Goal: Download file/media

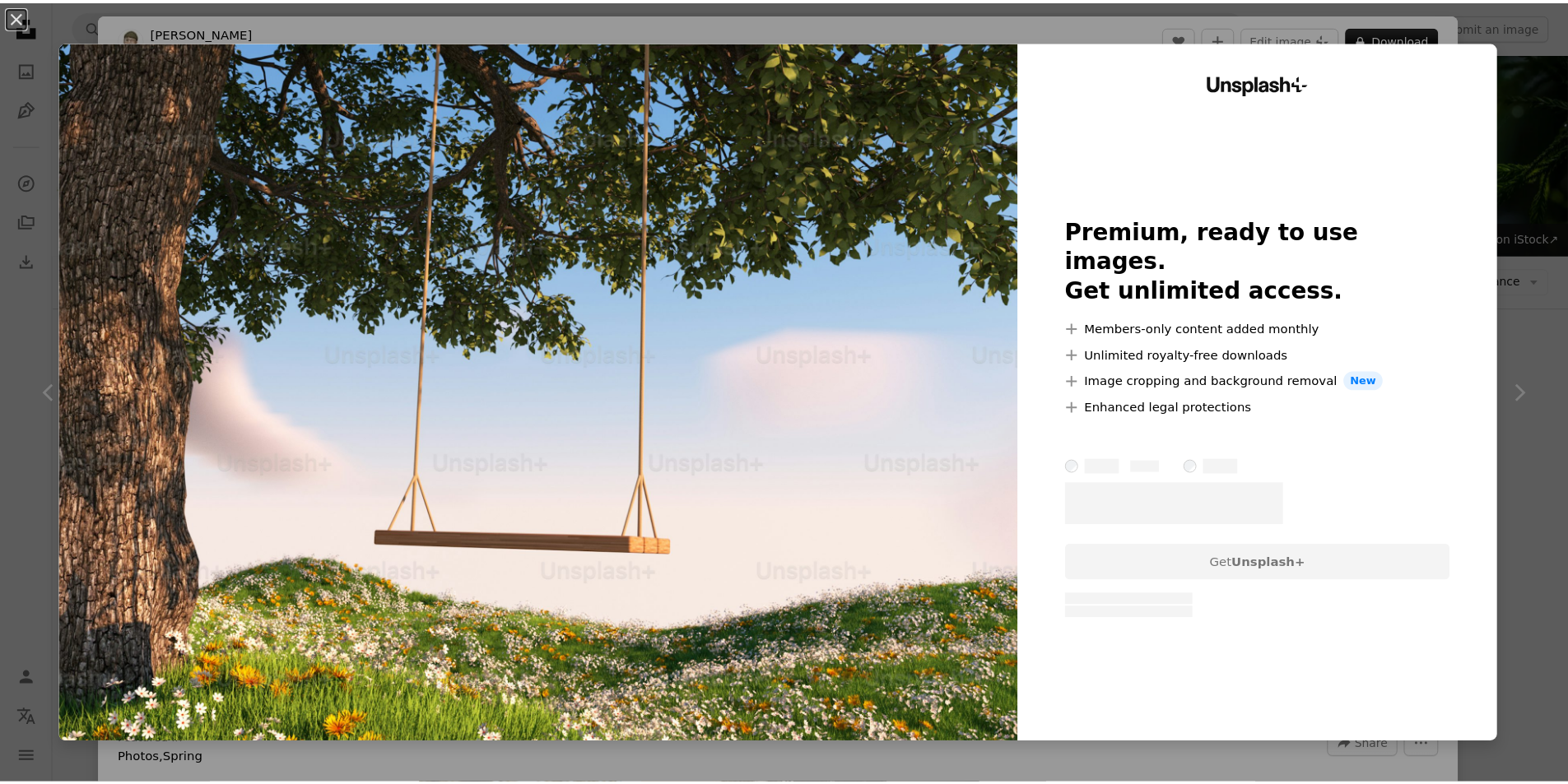
scroll to position [5089, 0]
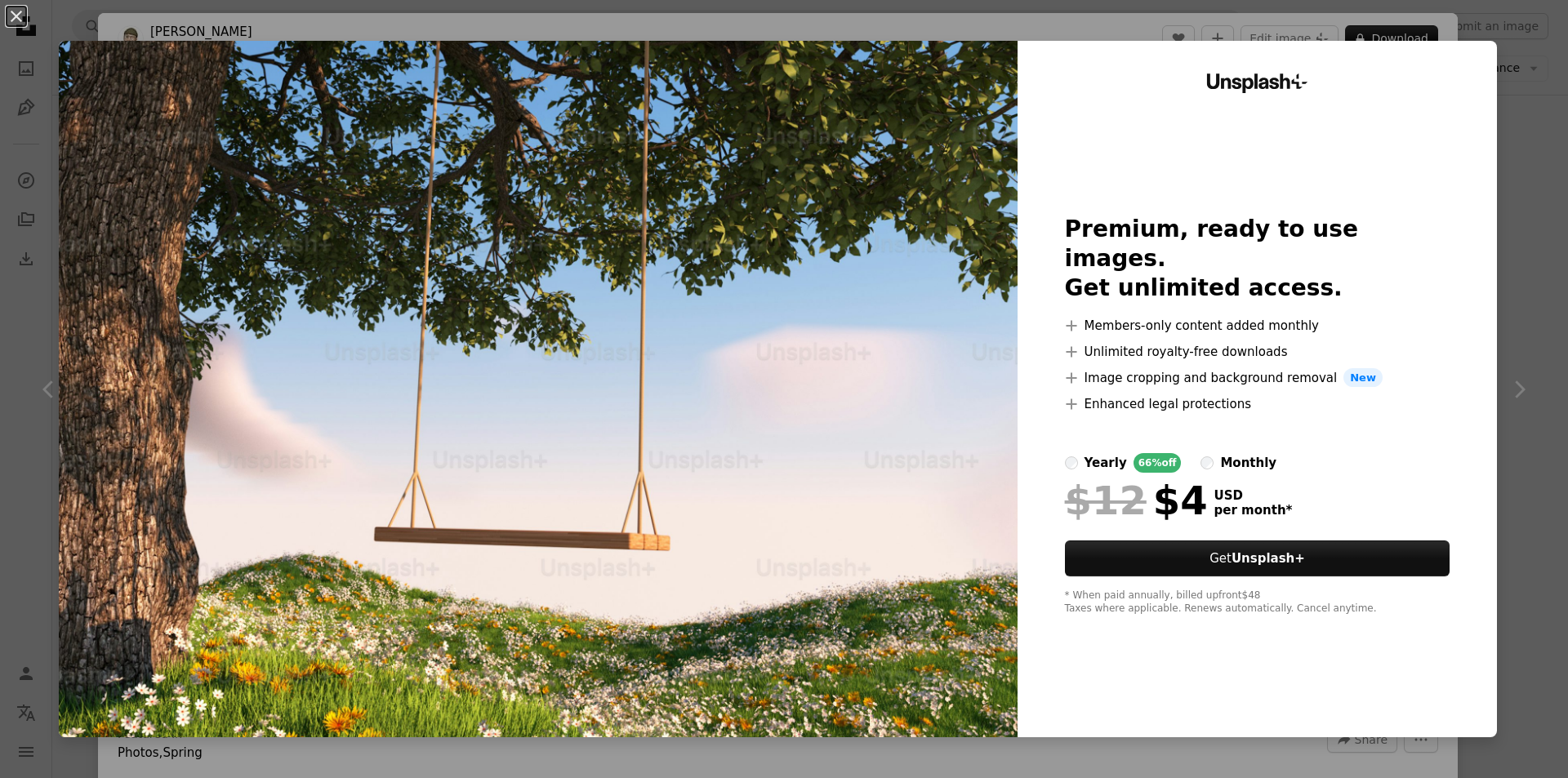
click at [1519, 208] on div "An X shape Unsplash+ Premium, ready to use images. Get unlimited access. A plus…" at bounding box center [784, 389] width 1568 height 778
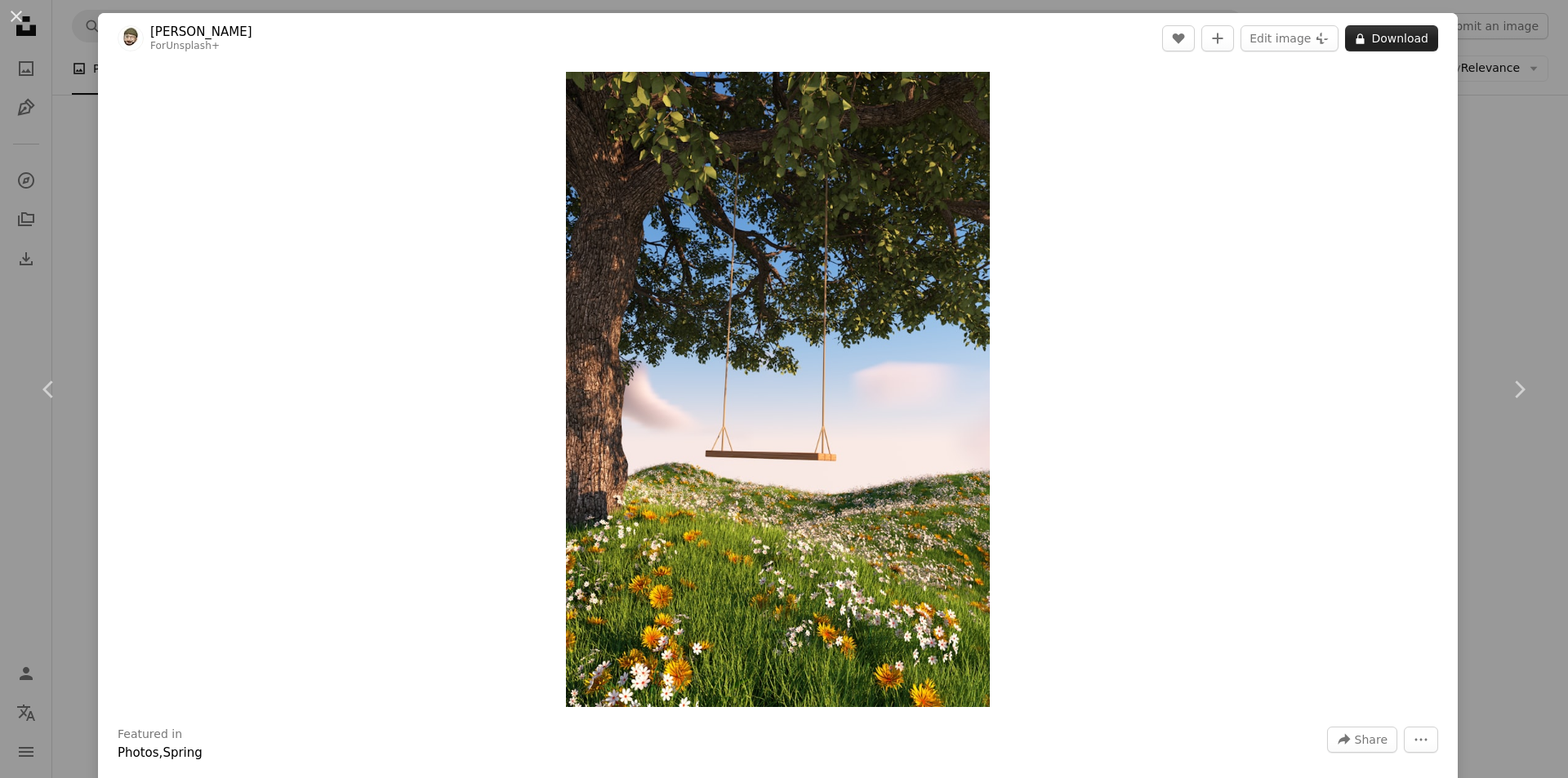
click at [1383, 46] on button "A lock Download" at bounding box center [1391, 39] width 93 height 26
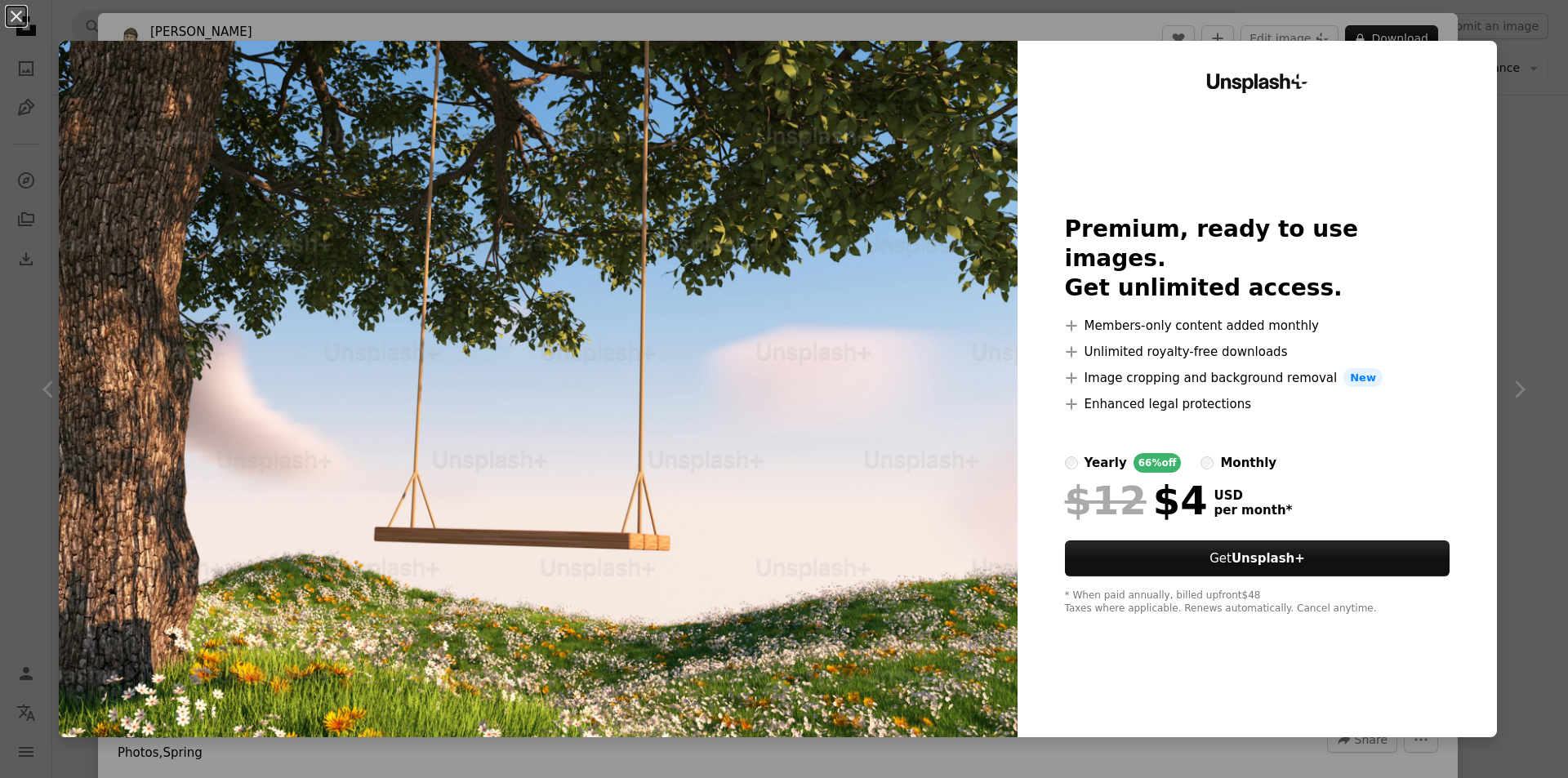
click at [1515, 228] on div "An X shape Unsplash+ Premium, ready to use images. Get unlimited access. A plus…" at bounding box center [784, 389] width 1568 height 778
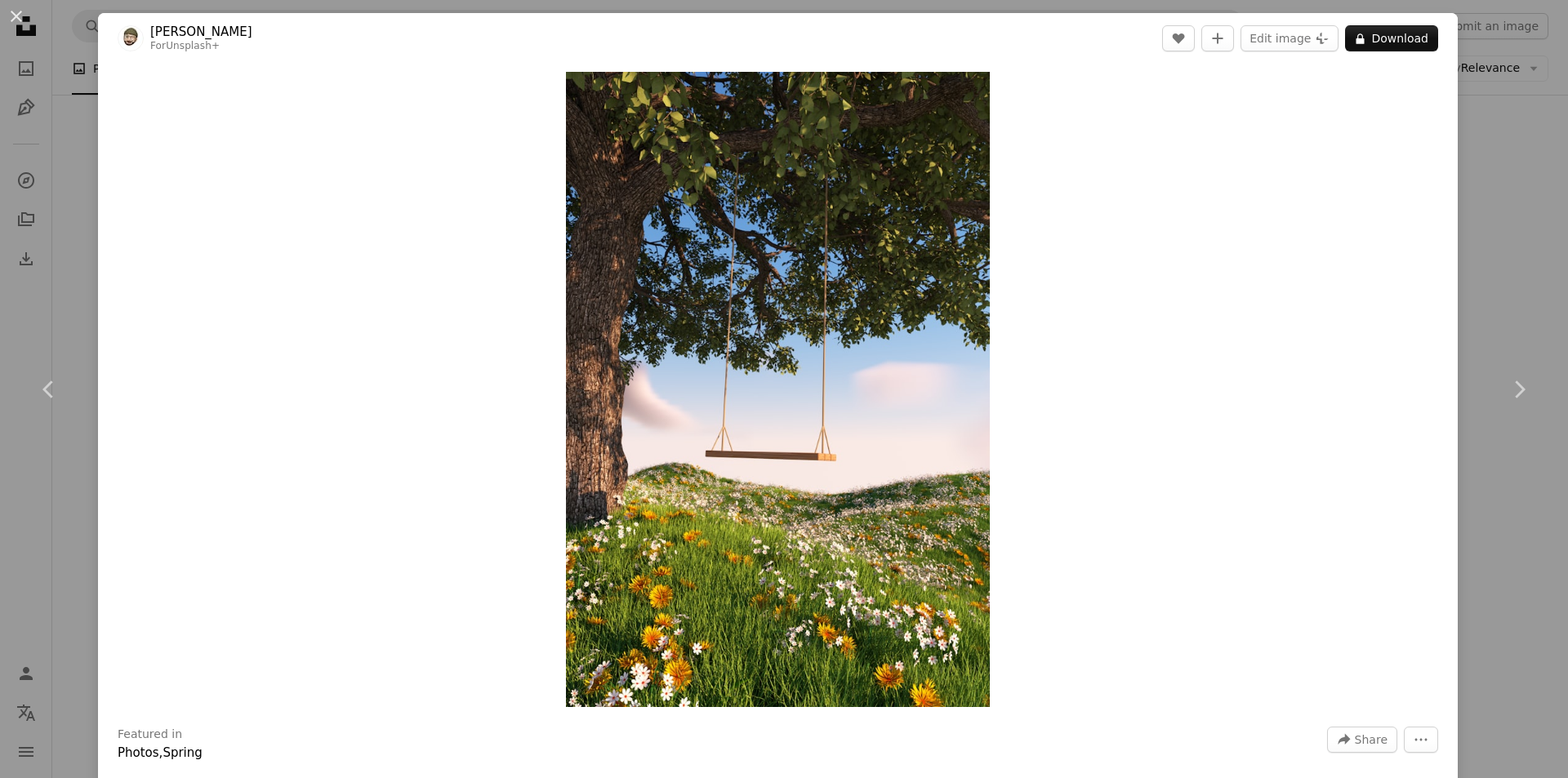
click at [1529, 173] on div "An X shape Chevron left Chevron right [PERSON_NAME] For Unsplash+ A heart A plu…" at bounding box center [784, 389] width 1568 height 778
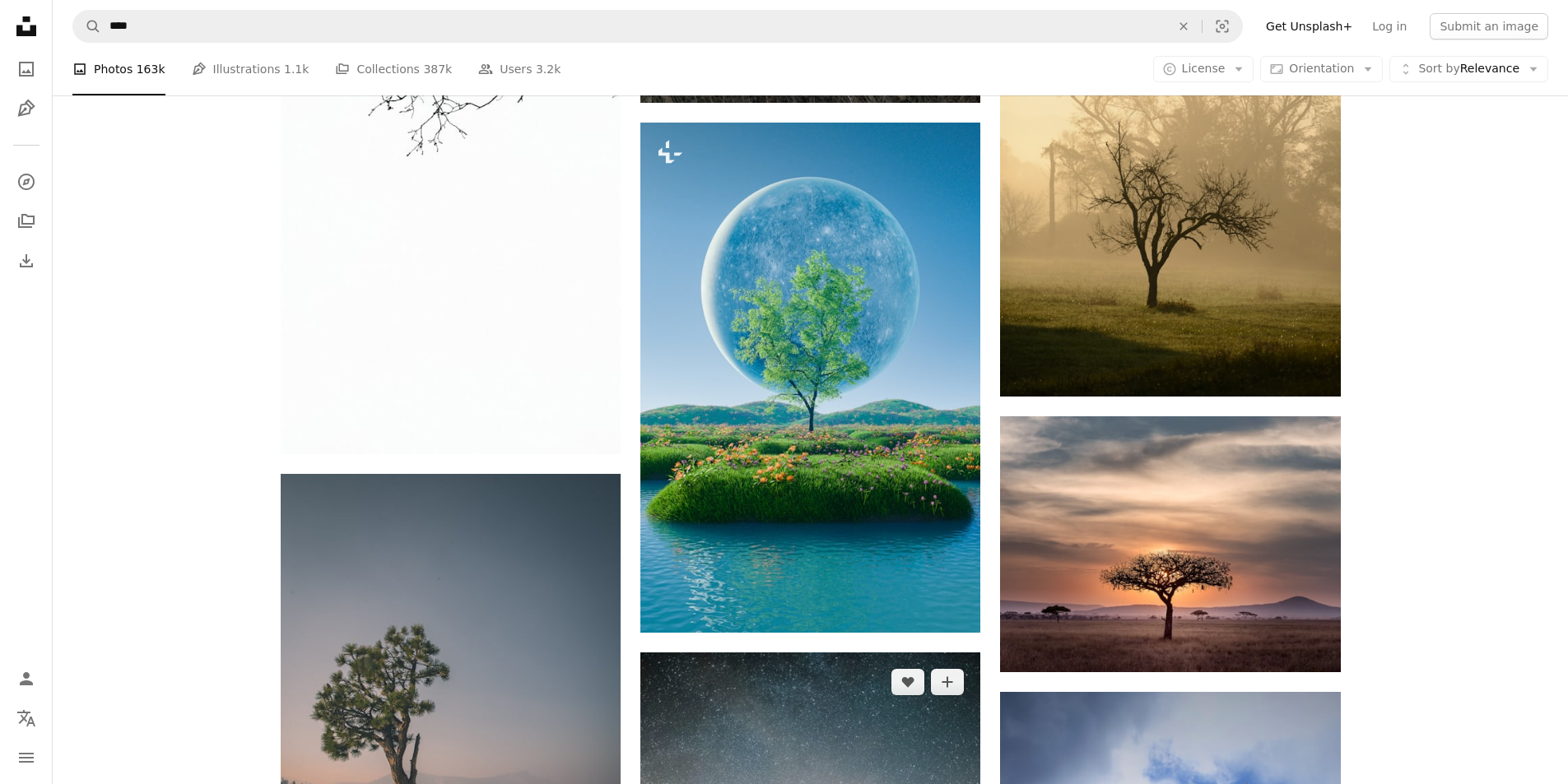
scroll to position [6159, 0]
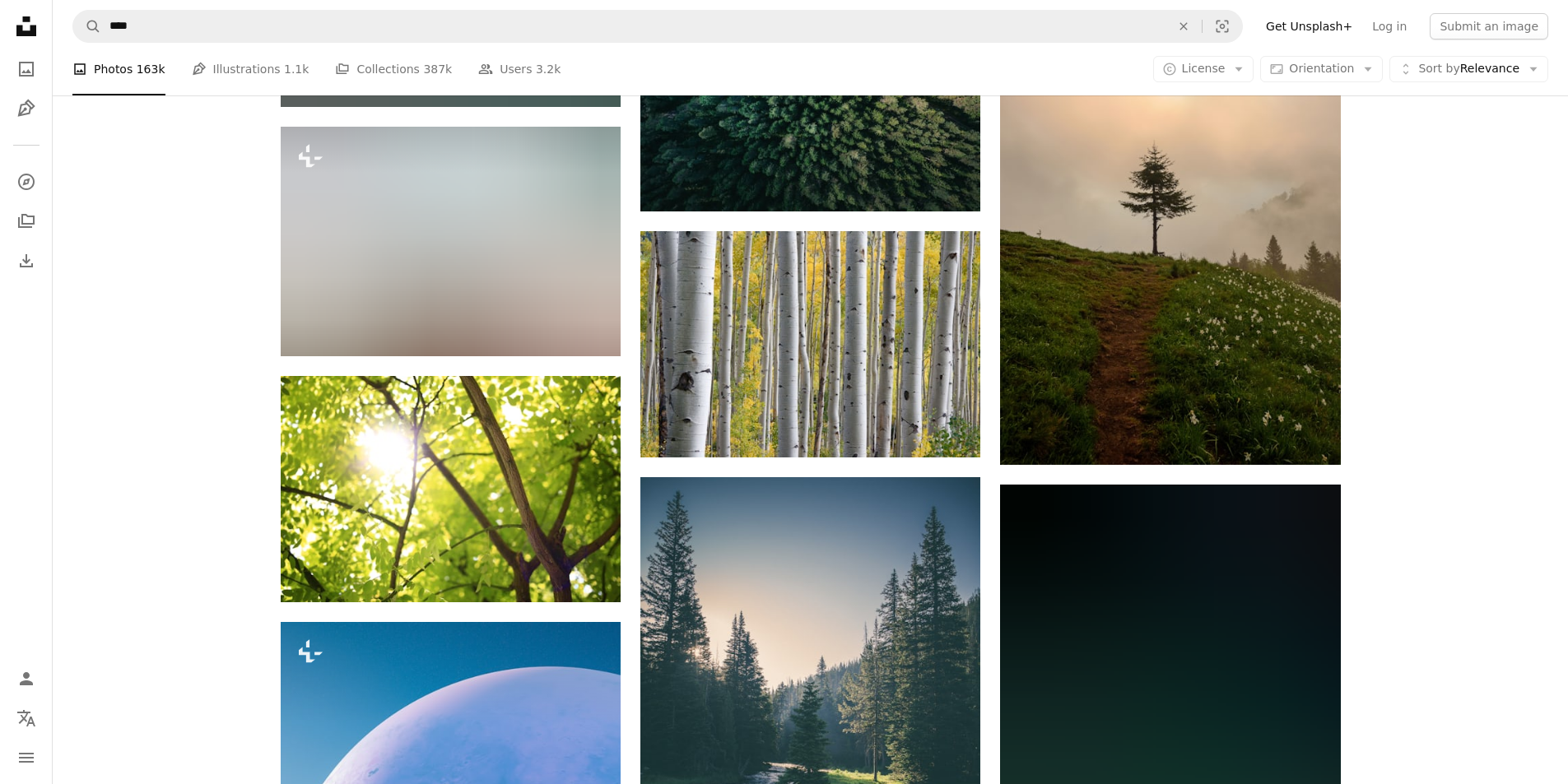
scroll to position [10027, 0]
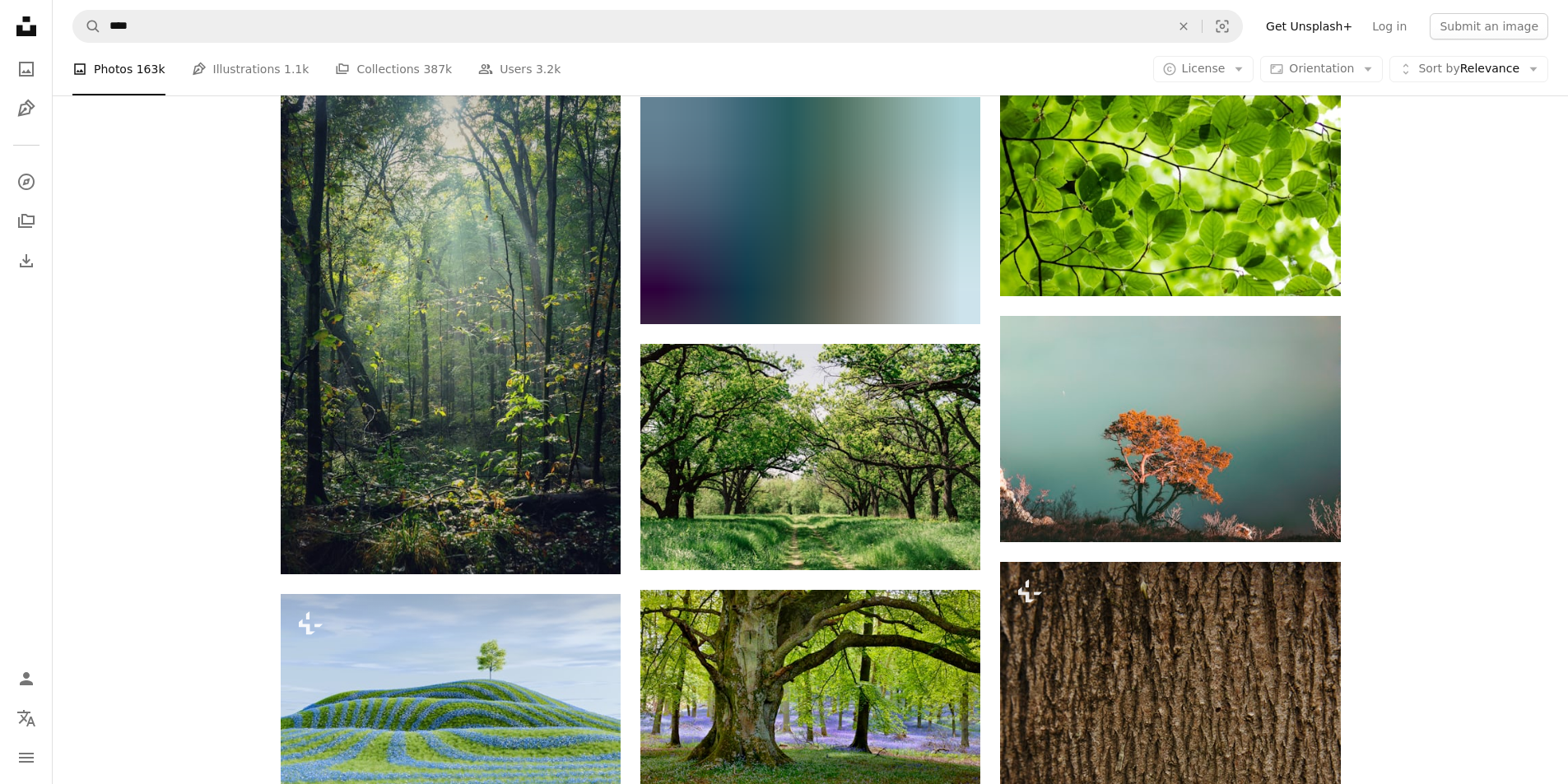
scroll to position [13483, 0]
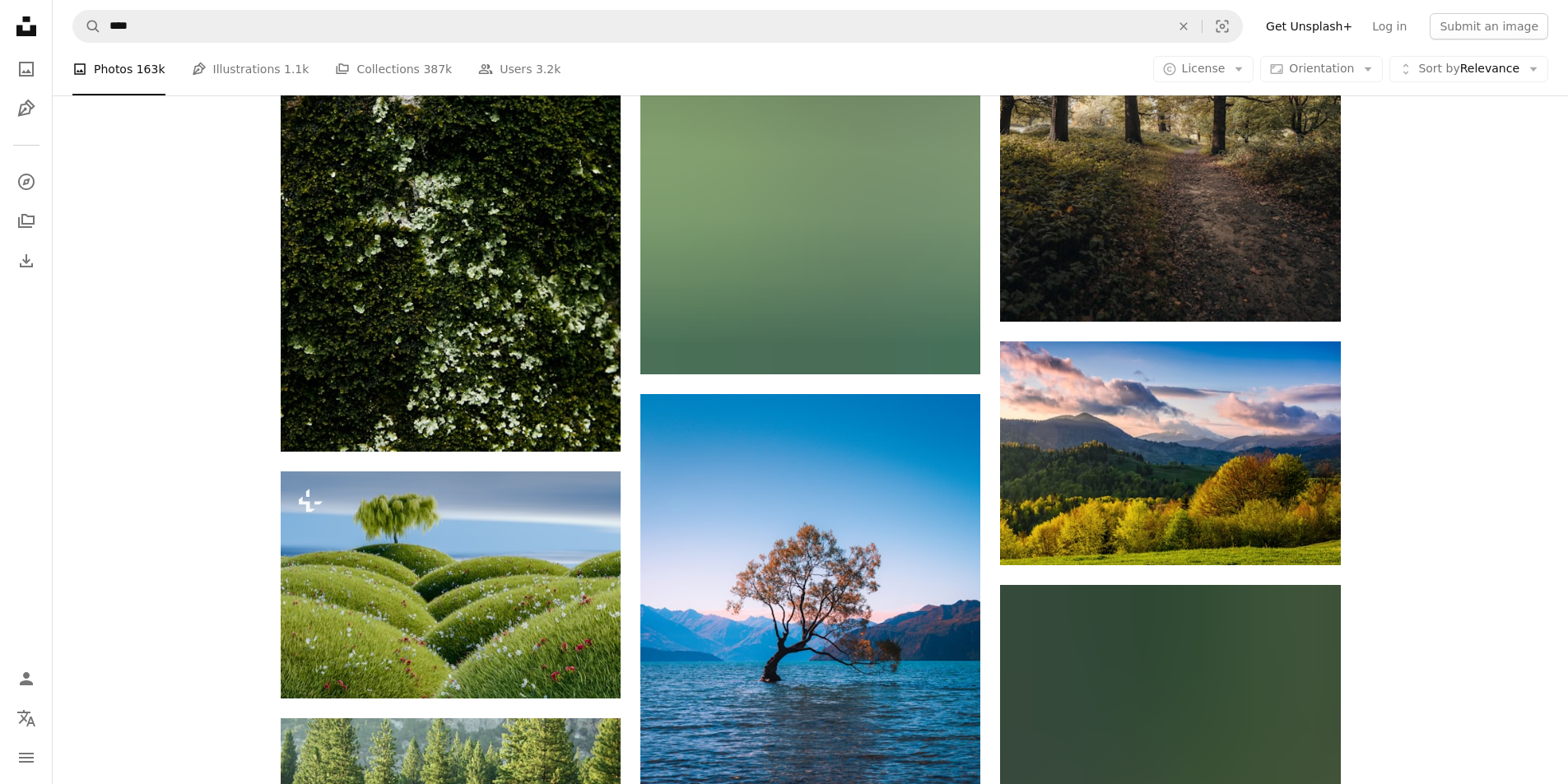
scroll to position [23934, 0]
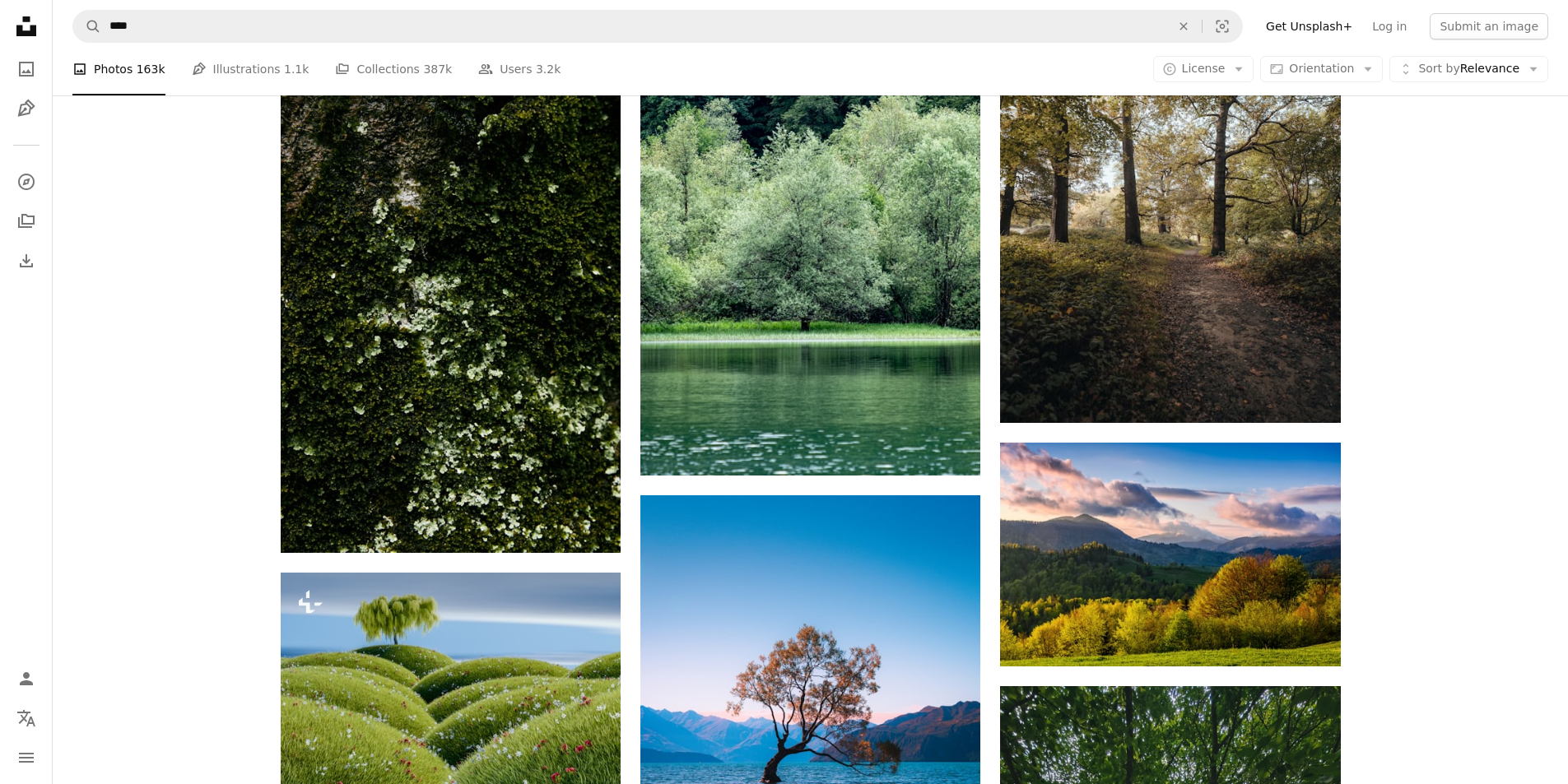
scroll to position [23605, 0]
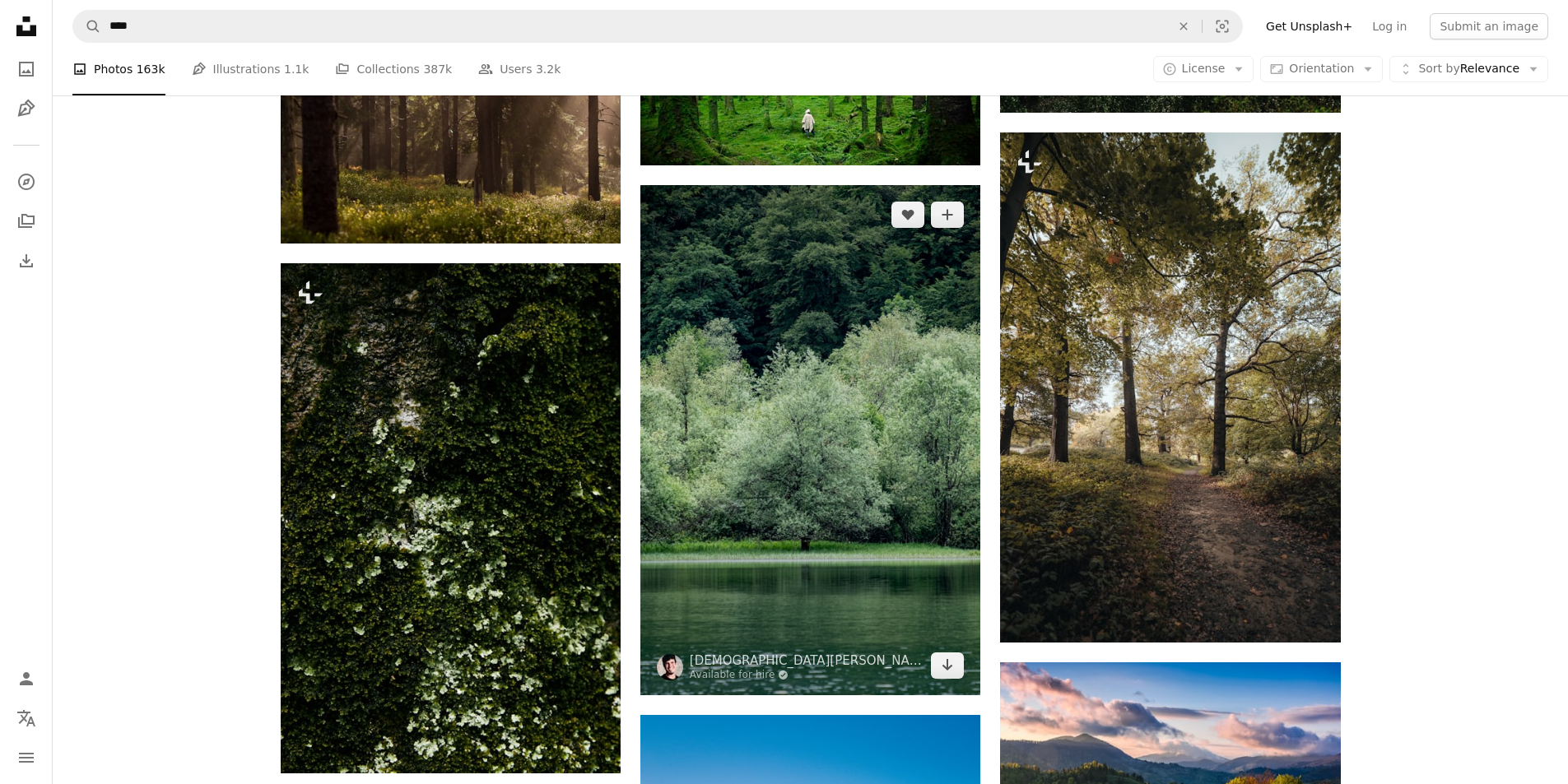
click at [843, 266] on img at bounding box center [810, 440] width 340 height 510
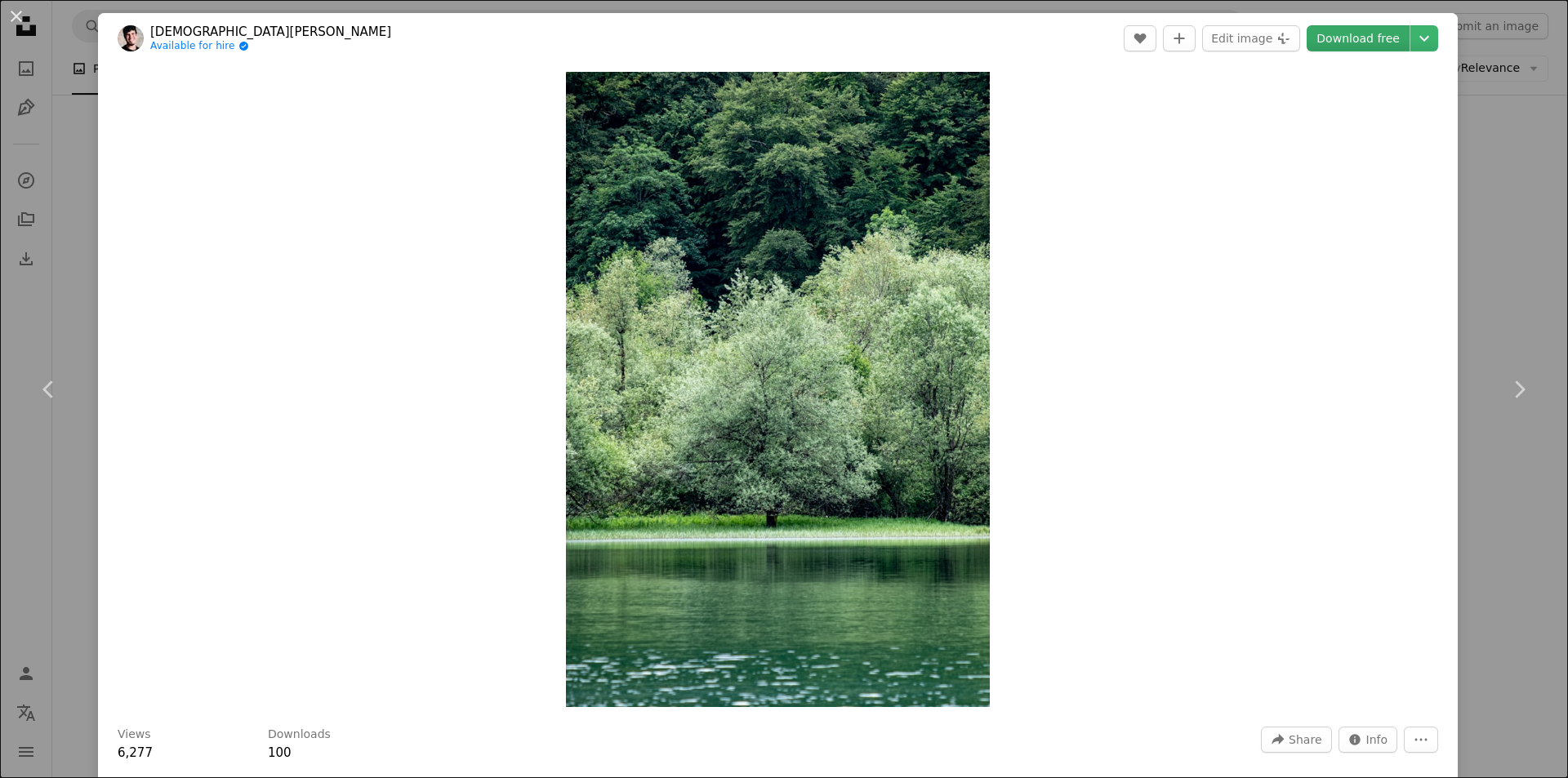
click at [1328, 40] on link "Download free" at bounding box center [1359, 39] width 103 height 26
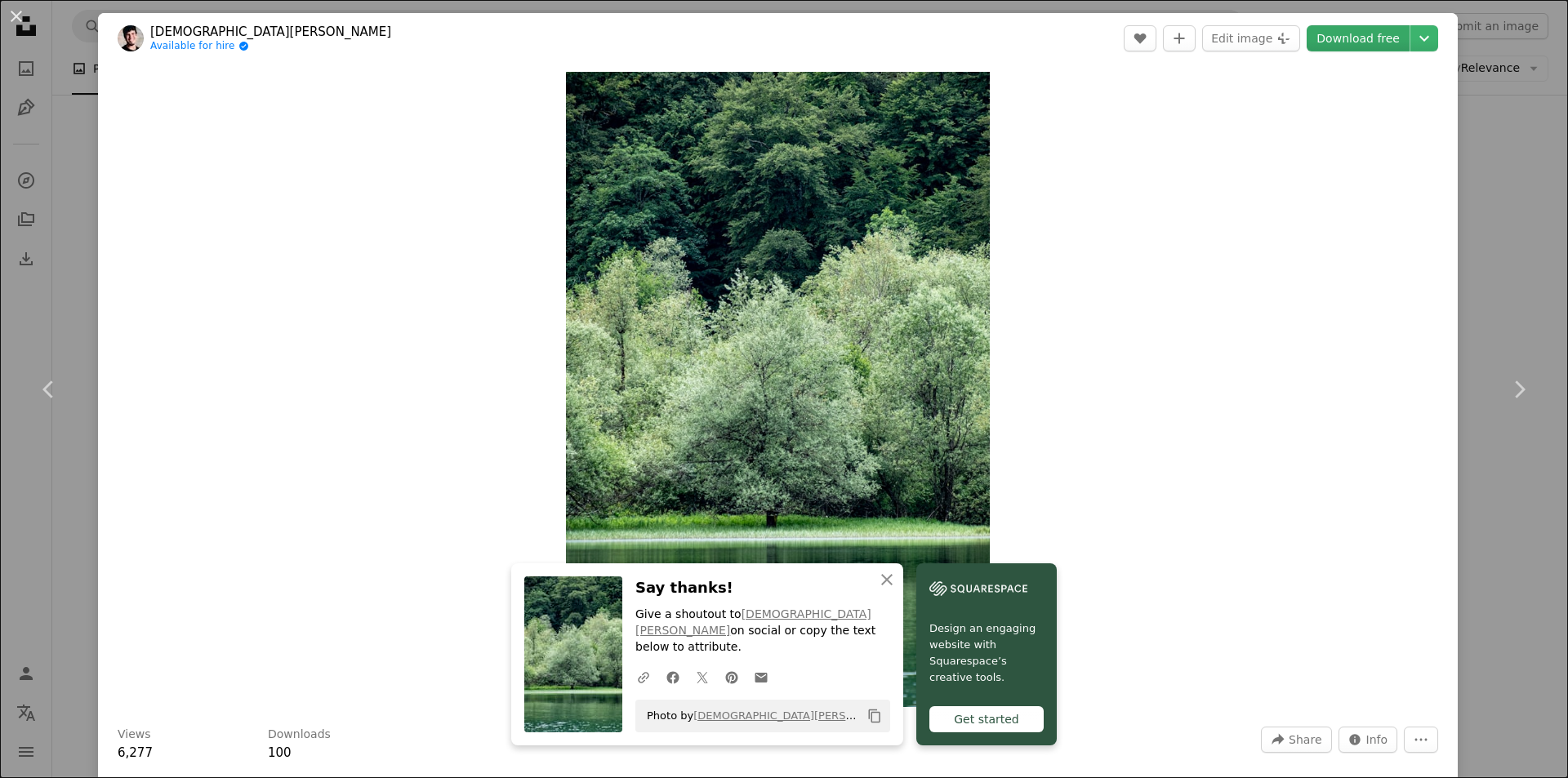
click at [1354, 36] on link "Download free" at bounding box center [1359, 39] width 103 height 26
click at [1469, 536] on div "An X shape Chevron left Chevron right An X shape Close Say thanks! Give a shout…" at bounding box center [784, 389] width 1568 height 778
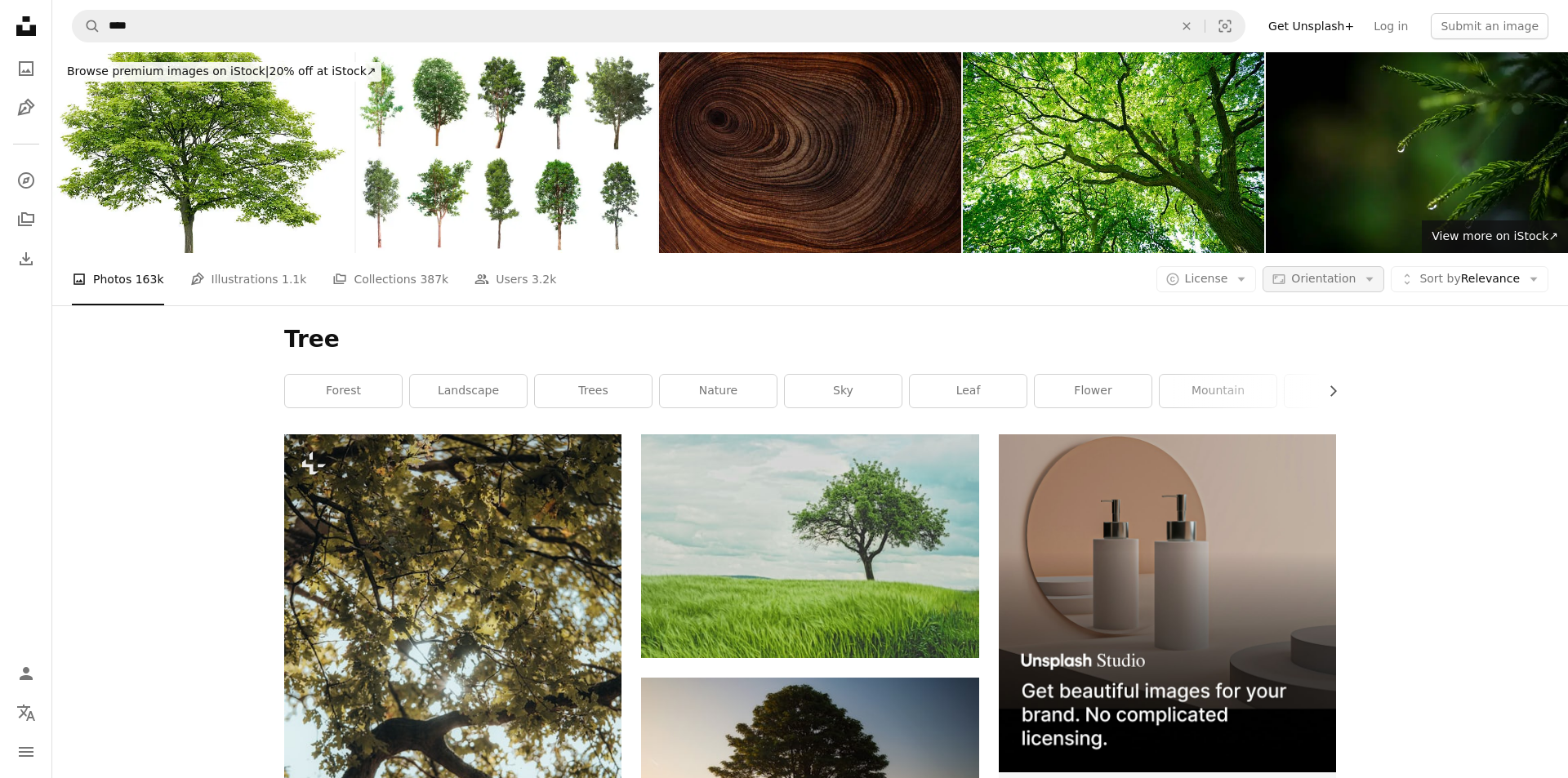
scroll to position [24731, 0]
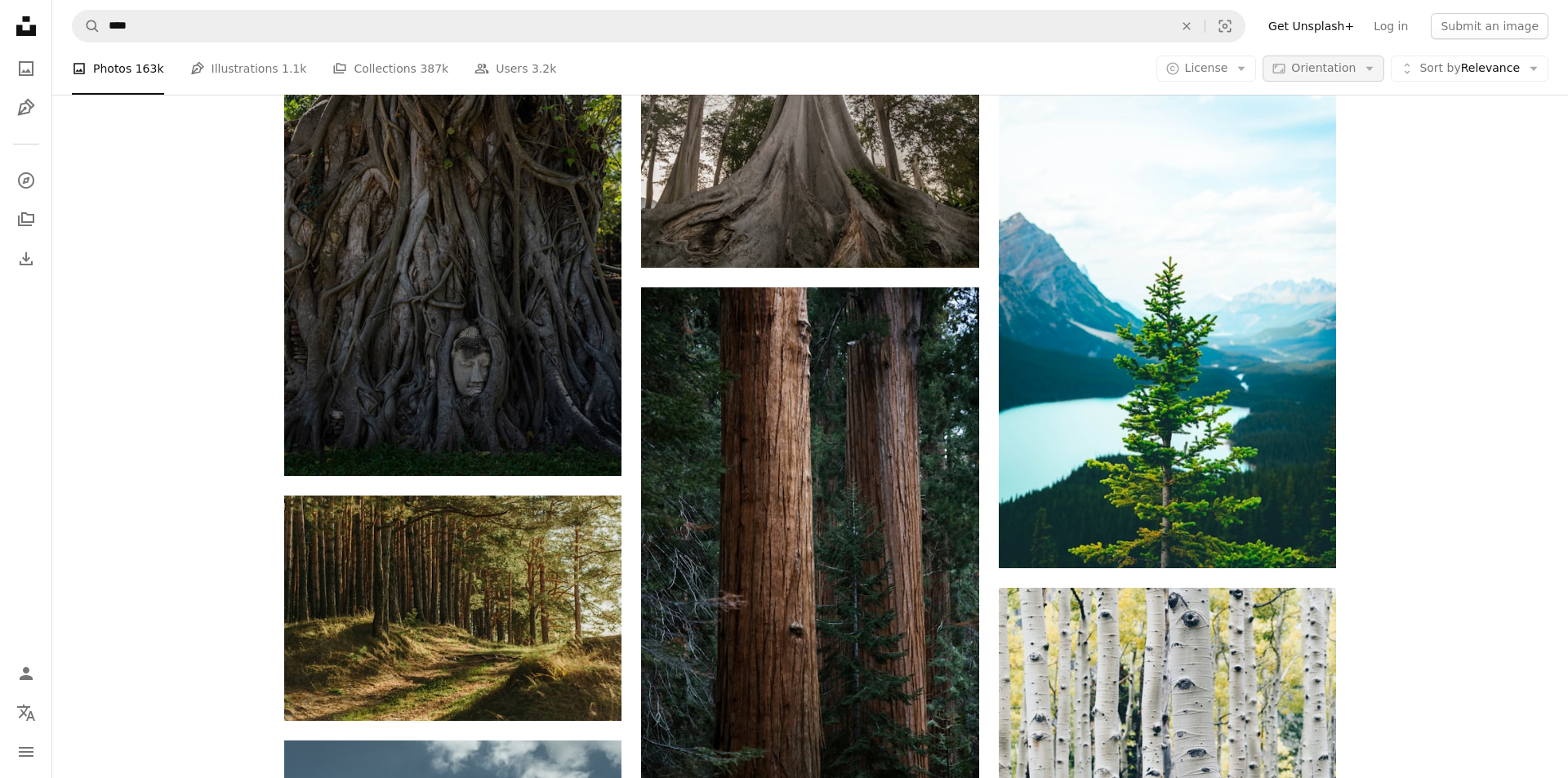
click at [1328, 68] on span "Orientation" at bounding box center [1323, 67] width 65 height 13
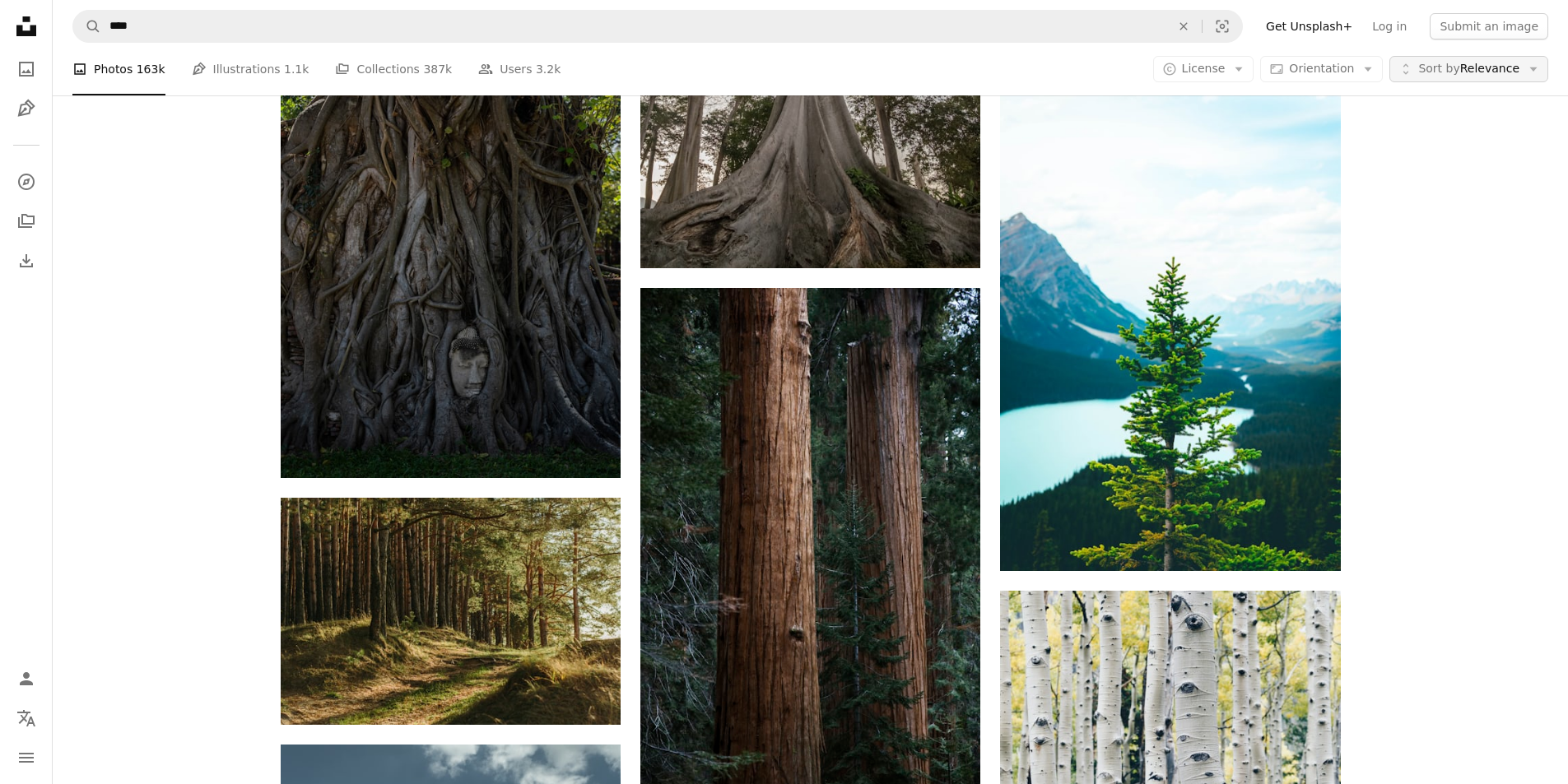
click at [1449, 70] on span "Sort by" at bounding box center [1438, 68] width 41 height 13
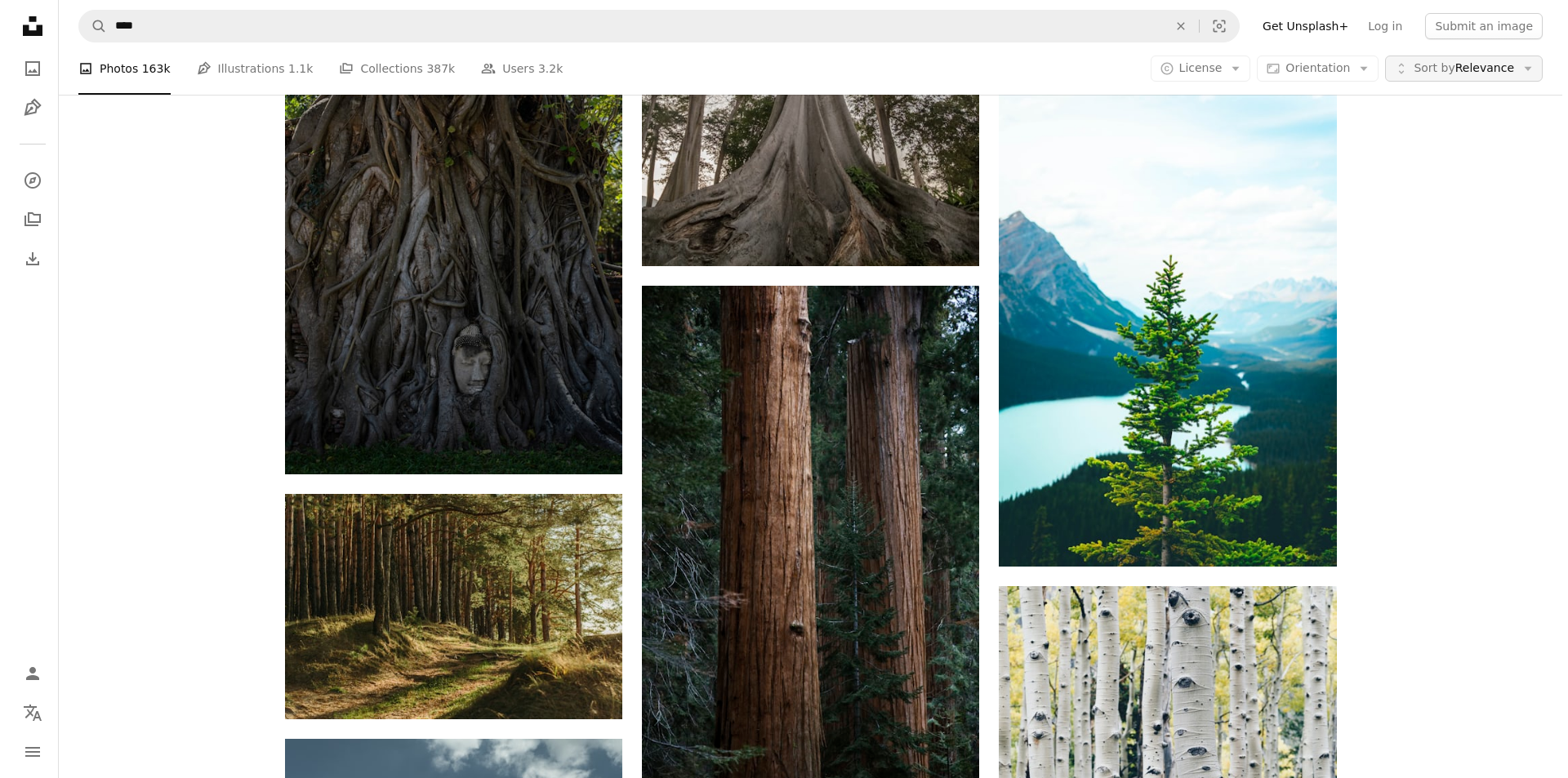
scroll to position [0, 0]
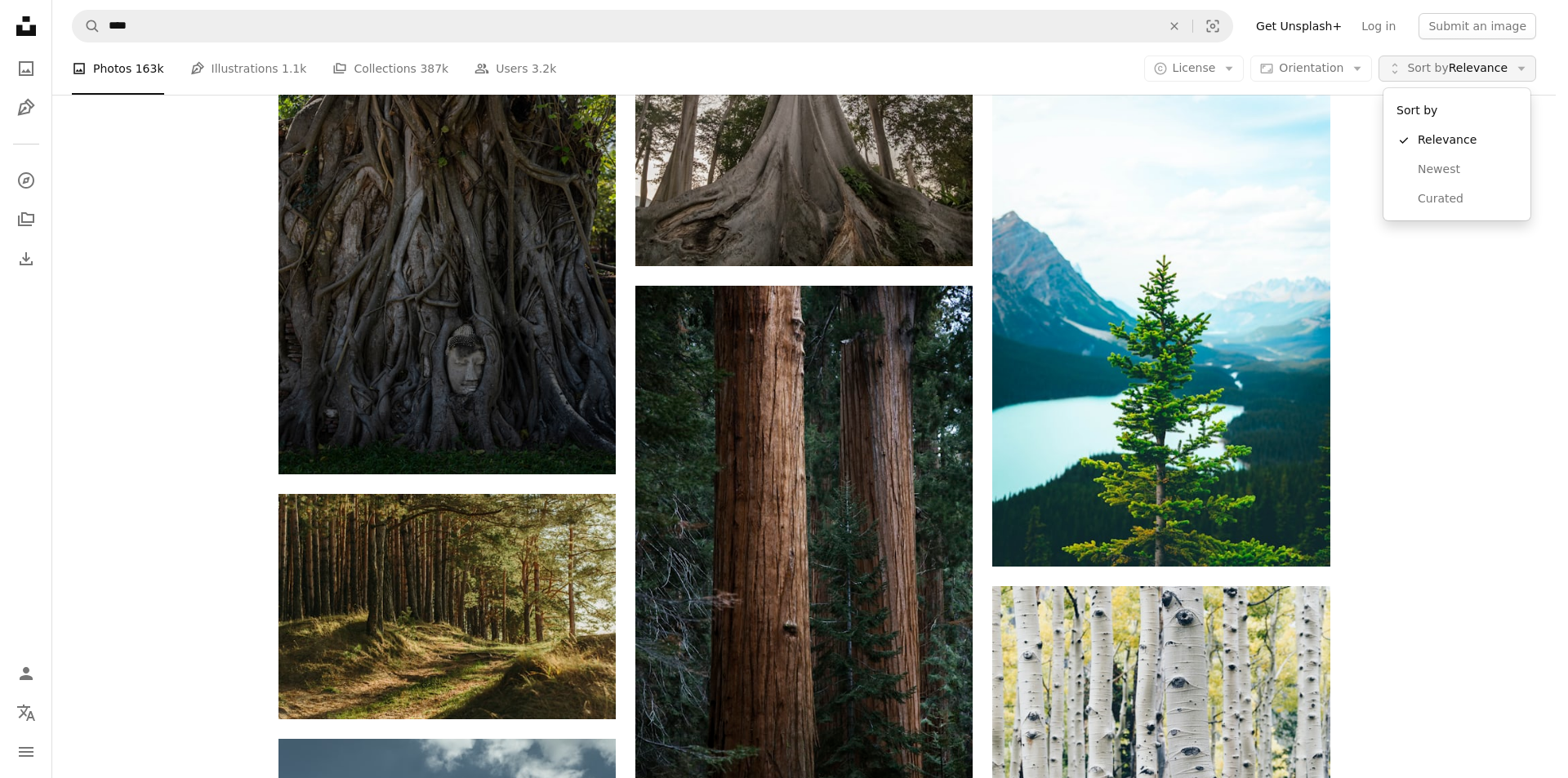
click at [1438, 69] on span "Sort by" at bounding box center [1427, 67] width 41 height 13
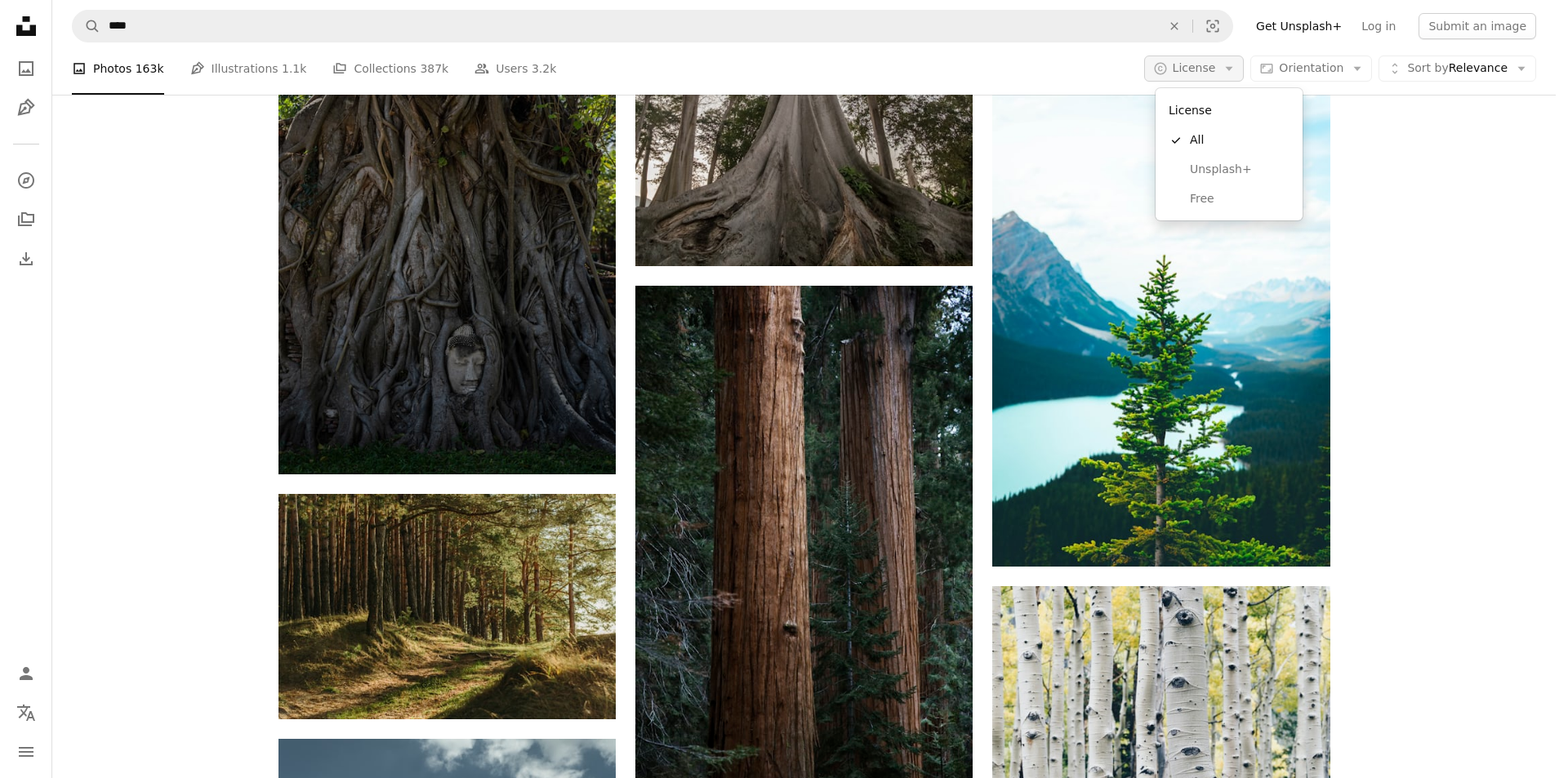
click at [1188, 69] on span "License" at bounding box center [1195, 67] width 44 height 13
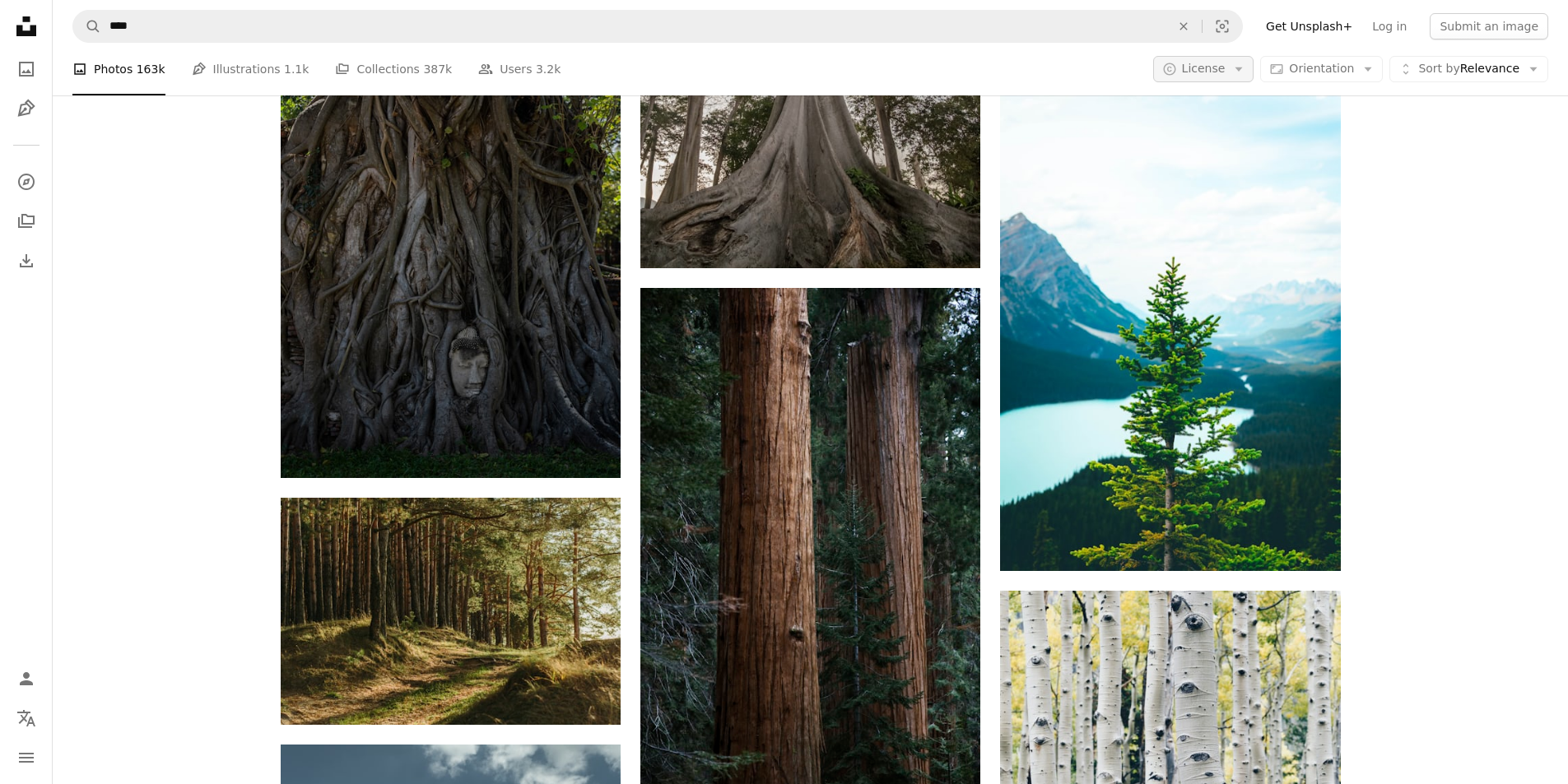
click at [1197, 70] on span "License" at bounding box center [1204, 68] width 44 height 13
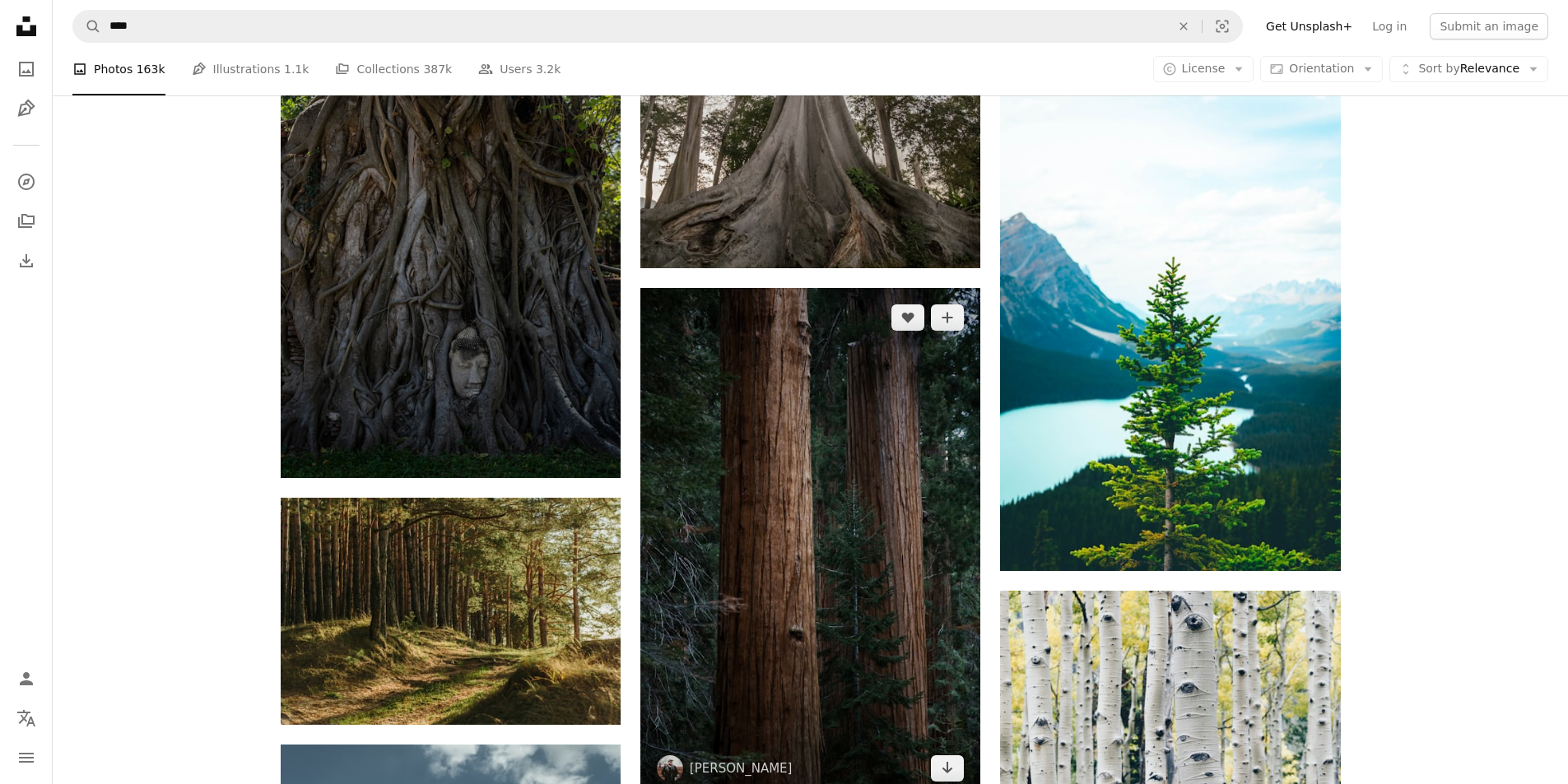
scroll to position [26485, 0]
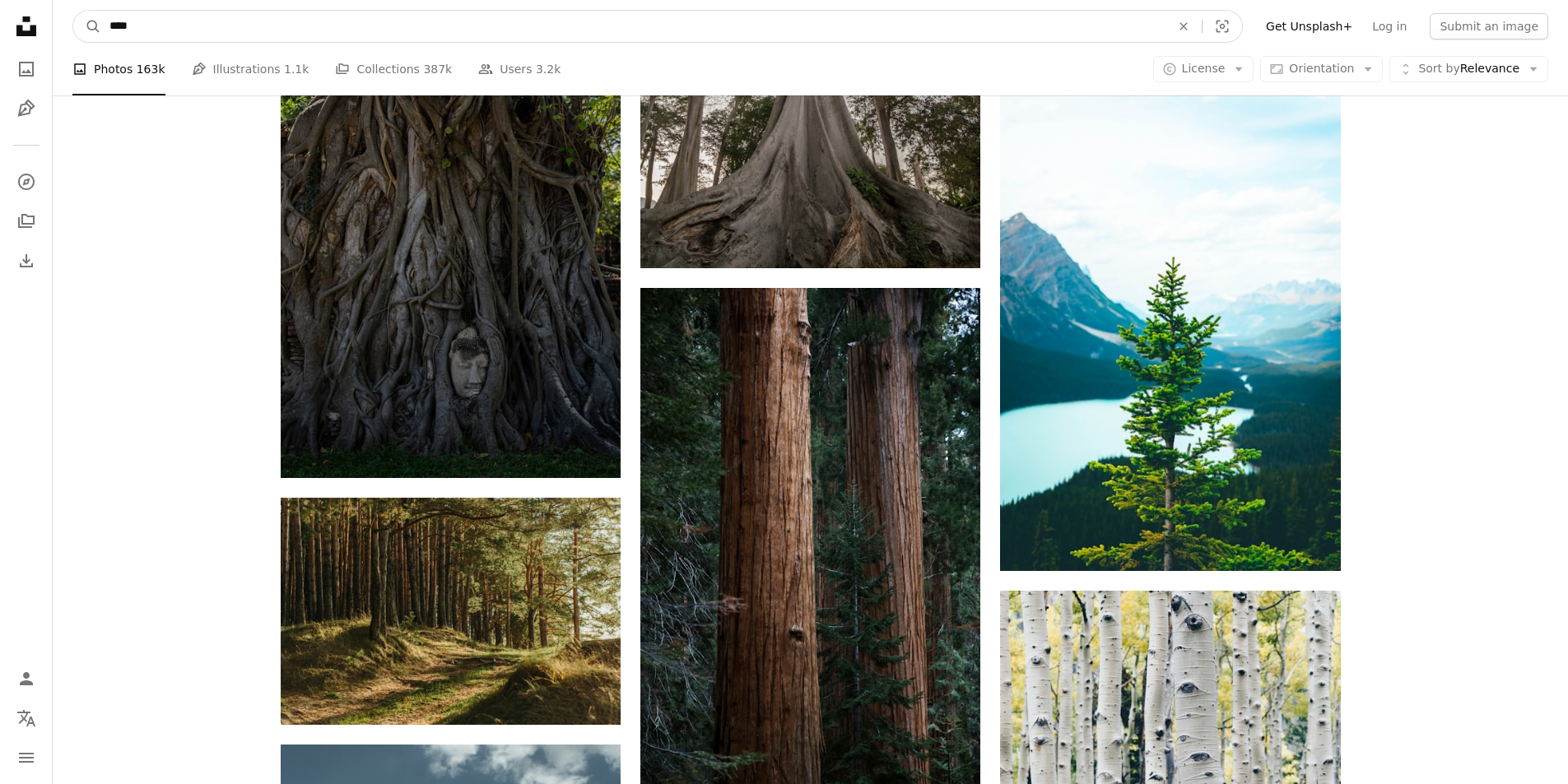
click at [953, 15] on input "****" at bounding box center [633, 26] width 1064 height 31
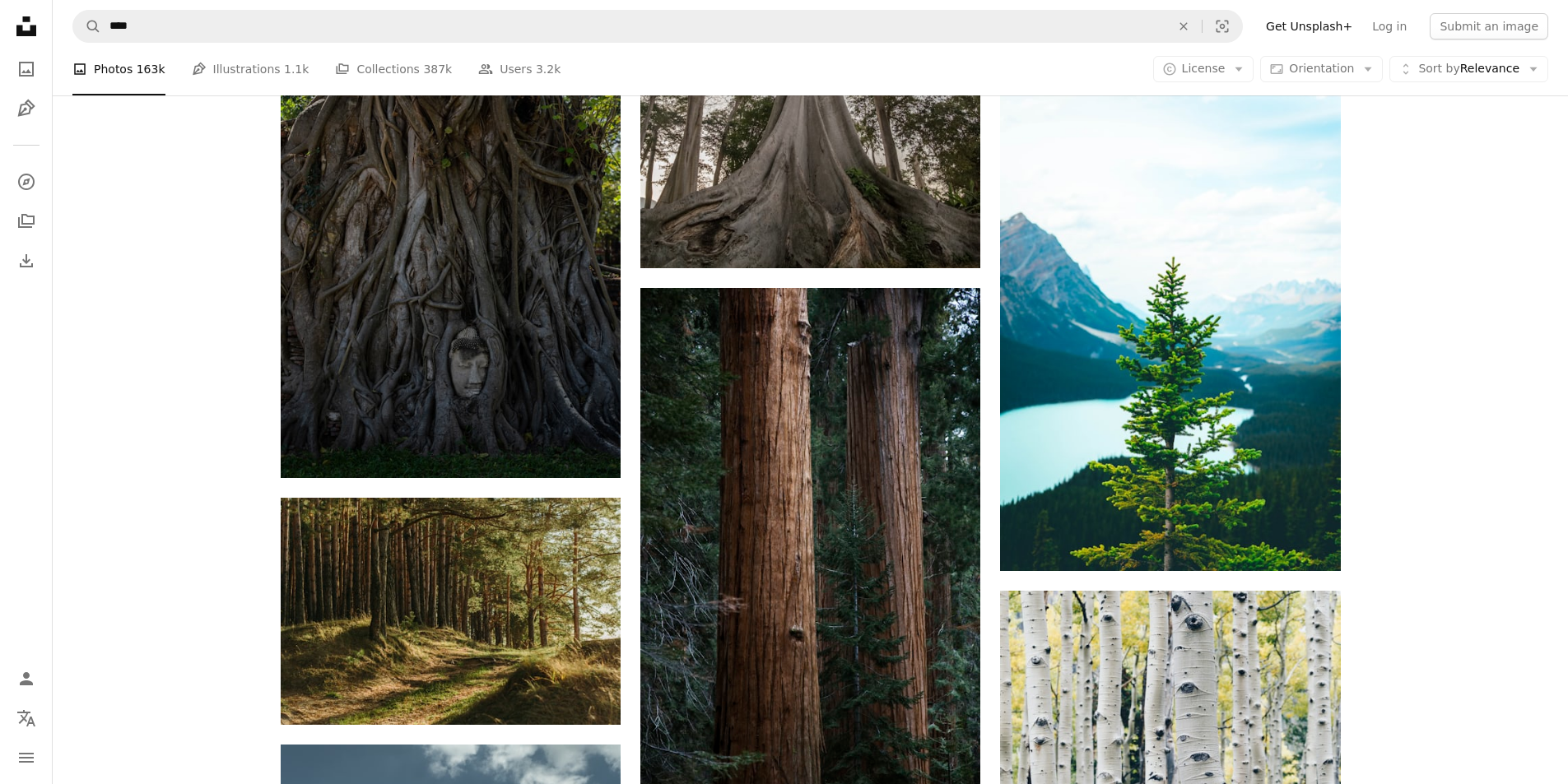
scroll to position [28789, 0]
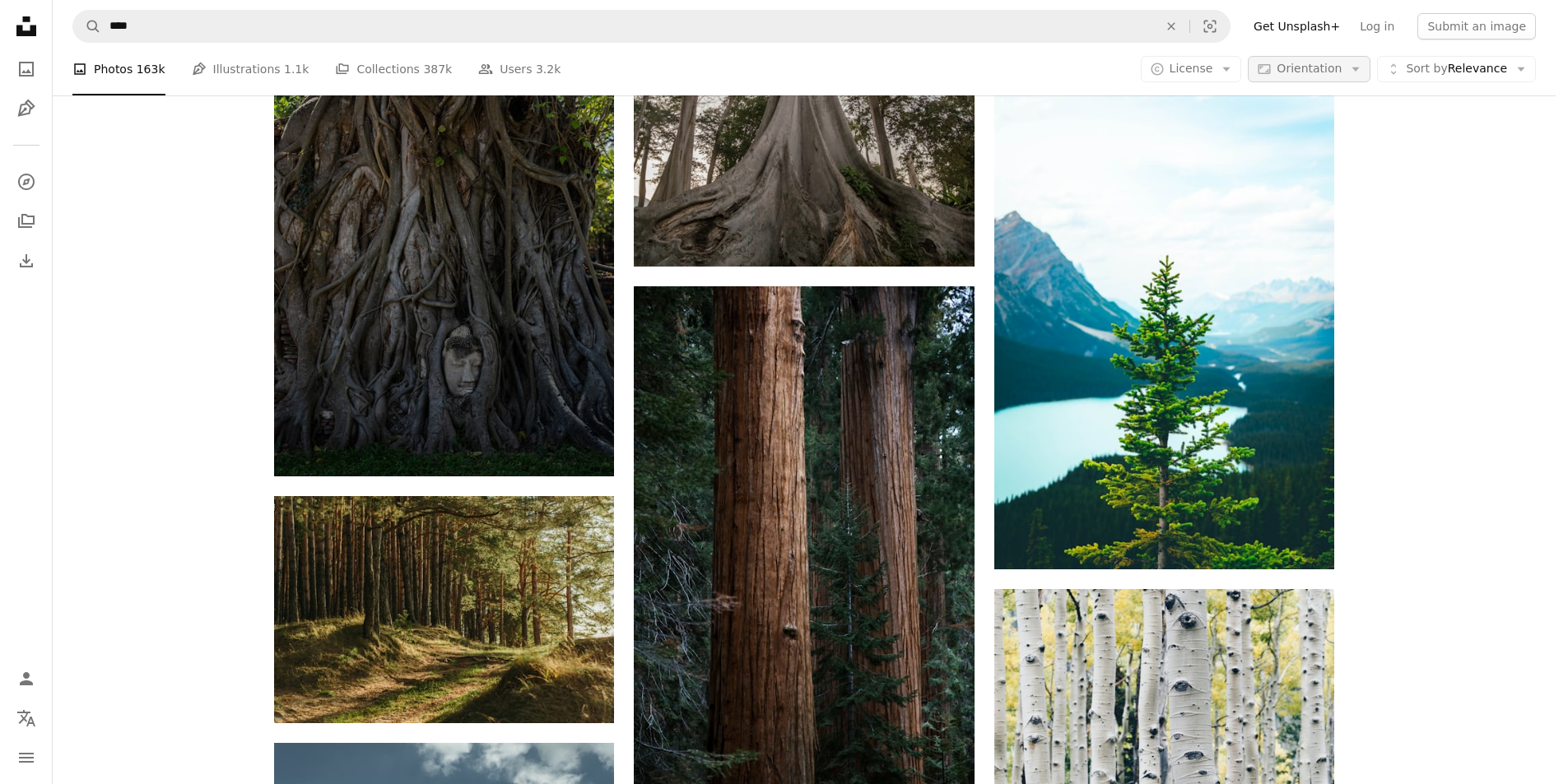
scroll to position [43849, 0]
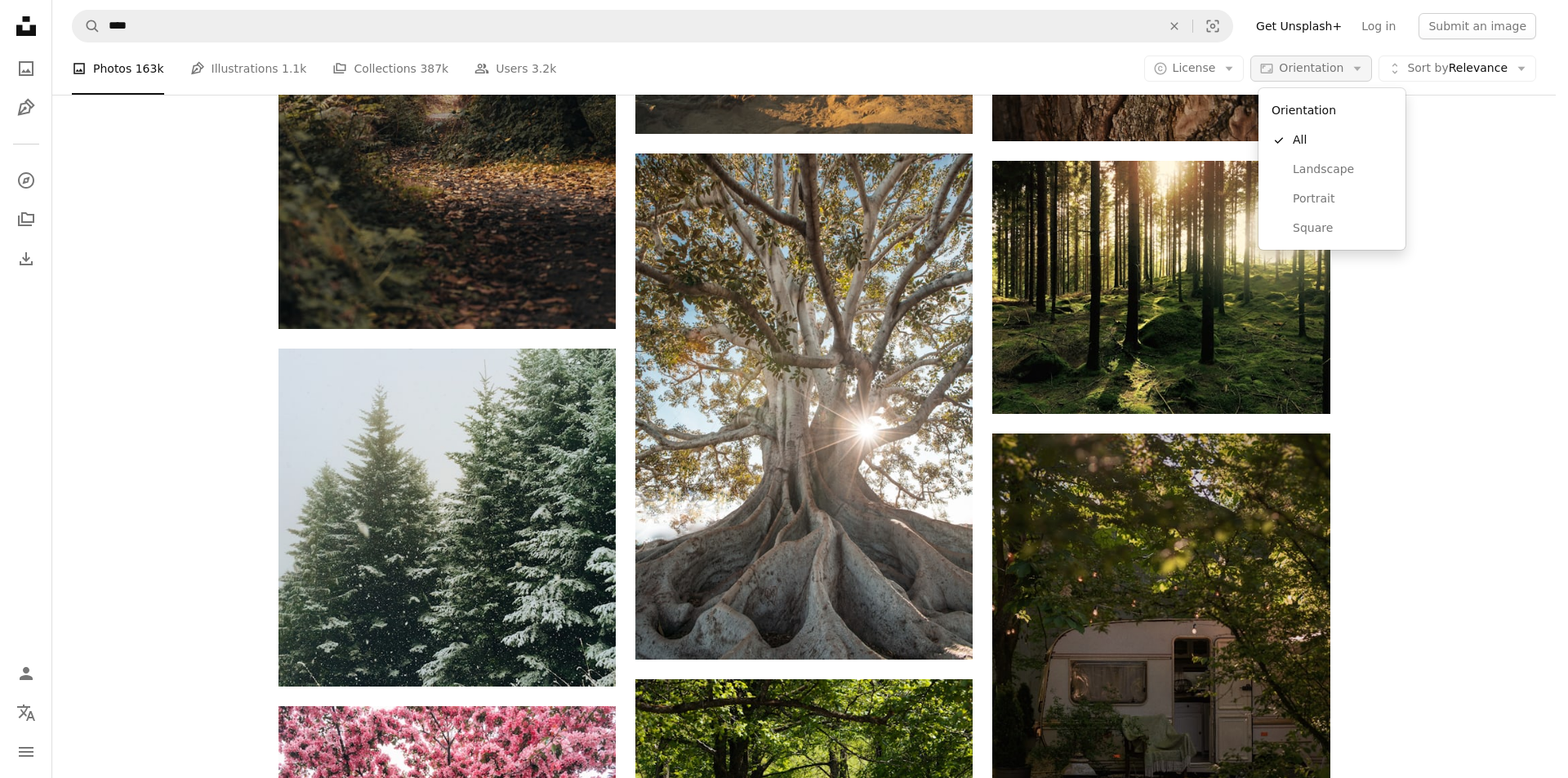
click at [1303, 67] on span "Orientation" at bounding box center [1311, 67] width 65 height 13
click at [1310, 194] on span "Portrait" at bounding box center [1343, 199] width 99 height 16
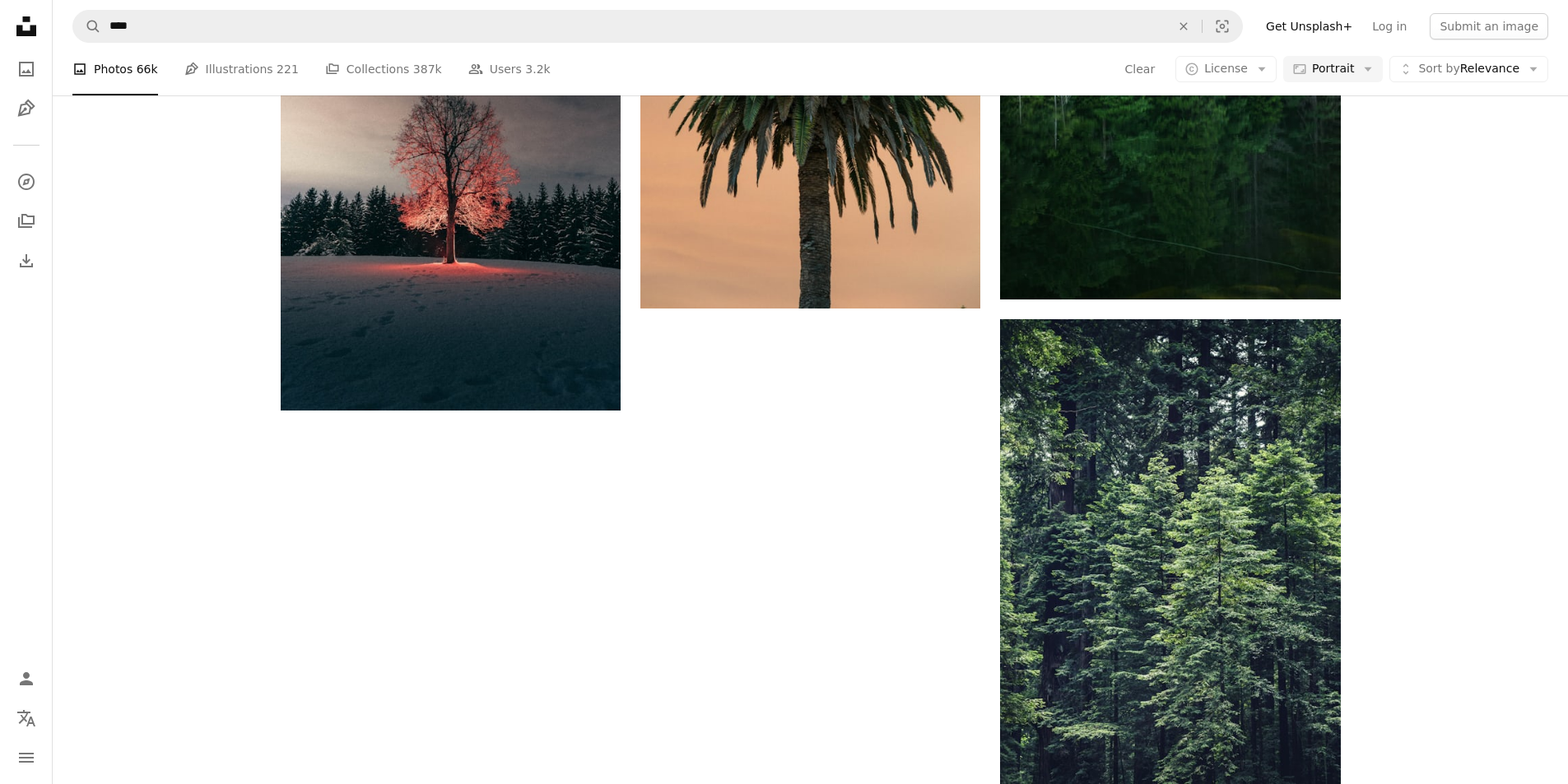
scroll to position [8394, 0]
